Goal: Navigation & Orientation: Find specific page/section

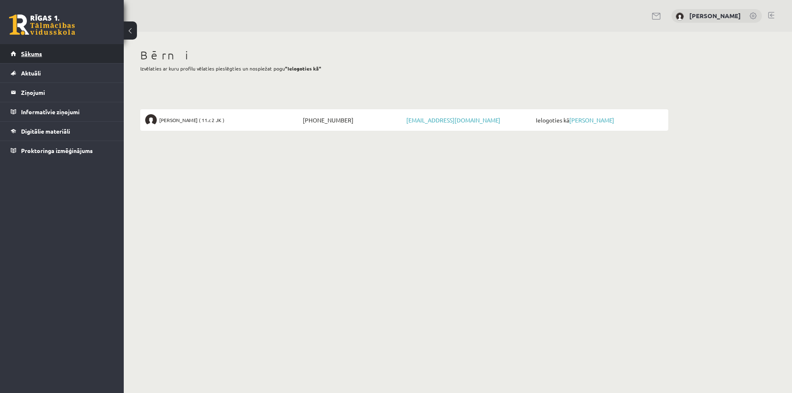
click at [32, 54] on span "Sākums" at bounding box center [31, 53] width 21 height 7
click at [33, 72] on span "Aktuāli" at bounding box center [31, 72] width 20 height 7
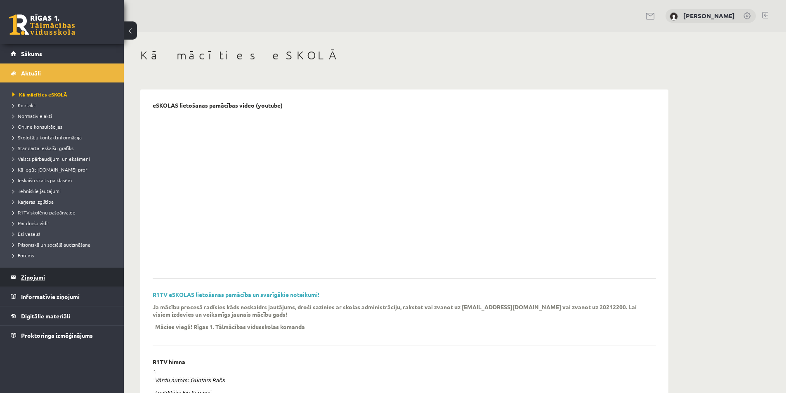
click at [39, 278] on legend "Ziņojumi 0" at bounding box center [67, 277] width 92 height 19
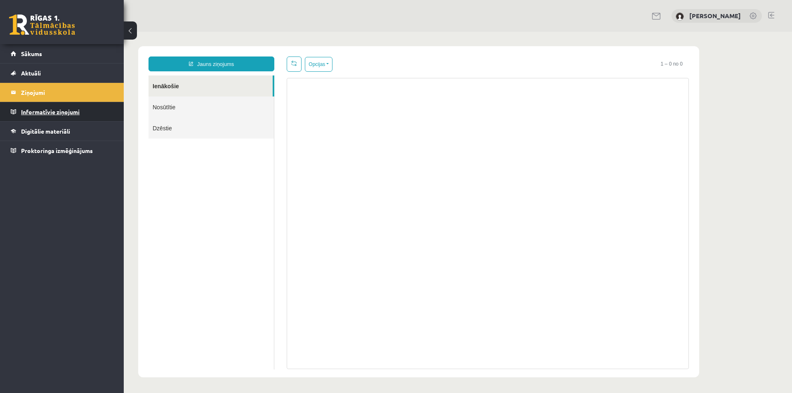
click at [79, 111] on legend "Informatīvie ziņojumi 0" at bounding box center [67, 111] width 92 height 19
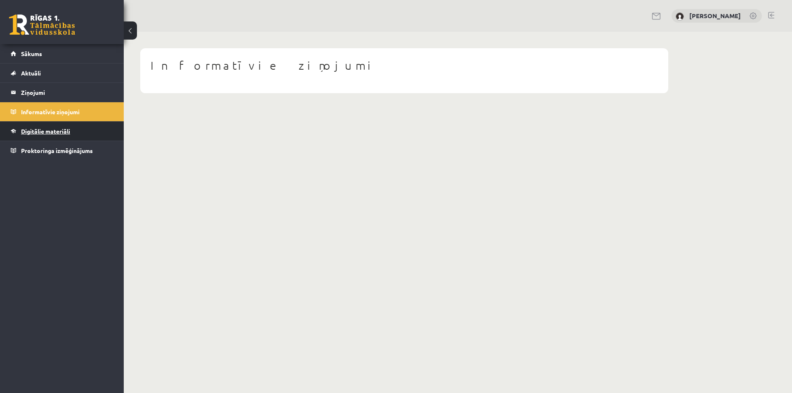
click at [45, 129] on span "Digitālie materiāli" at bounding box center [45, 130] width 49 height 7
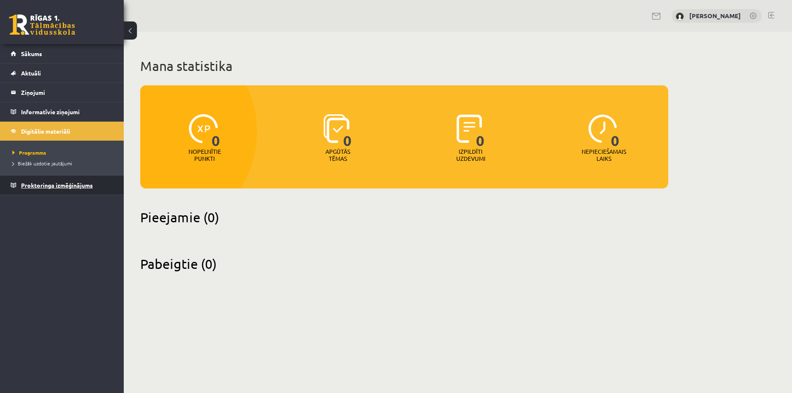
click at [42, 185] on span "Proktoringa izmēģinājums" at bounding box center [57, 184] width 72 height 7
